Goal: Navigation & Orientation: Find specific page/section

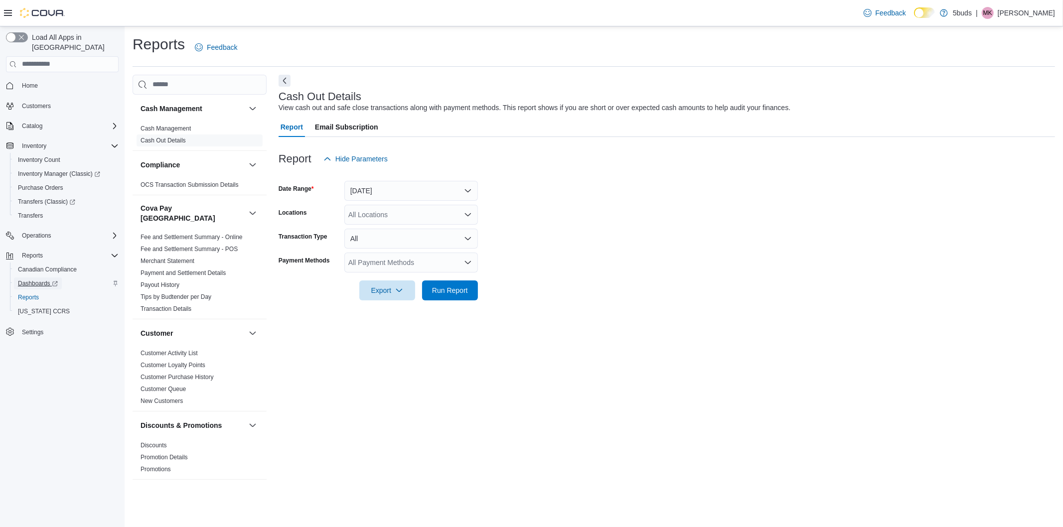
click at [47, 280] on span "Dashboards" at bounding box center [38, 284] width 40 height 8
